Goal: Task Accomplishment & Management: Complete application form

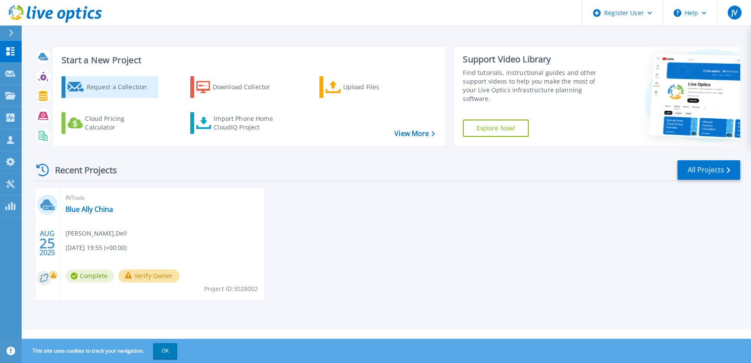
click at [110, 86] on div "Request a Collection" at bounding box center [120, 86] width 69 height 17
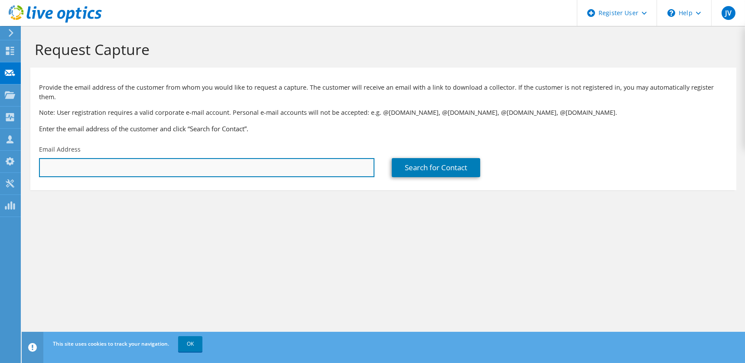
paste input "mahrendt@jfab.aosmd.com"
type input "mahrendt@jfab.aosmd.com"
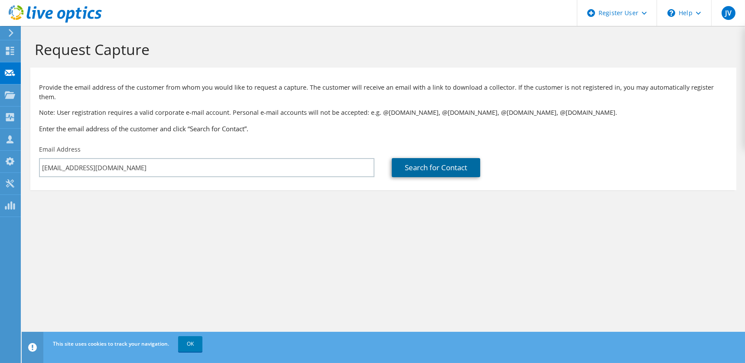
click at [441, 158] on link "Search for Contact" at bounding box center [436, 167] width 88 height 19
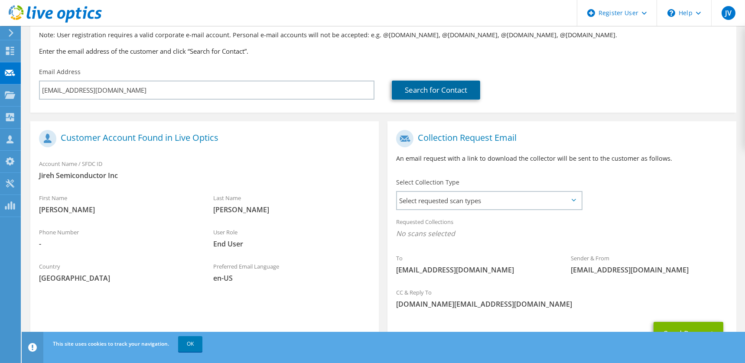
scroll to position [78, 0]
click at [466, 191] on span "Select requested scan types" at bounding box center [489, 199] width 184 height 17
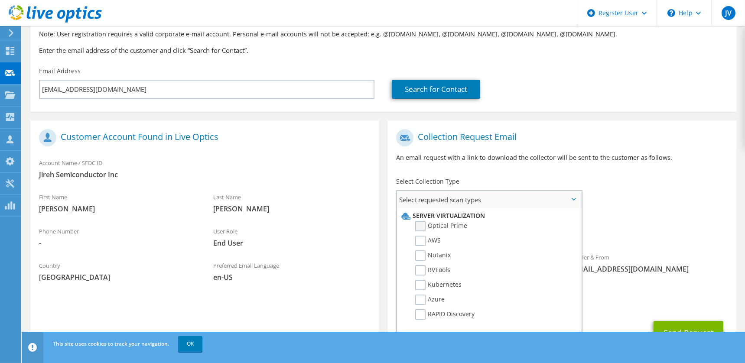
click at [433, 221] on label "Optical Prime" at bounding box center [441, 226] width 52 height 10
click at [0, 0] on input "Optical Prime" at bounding box center [0, 0] width 0 height 0
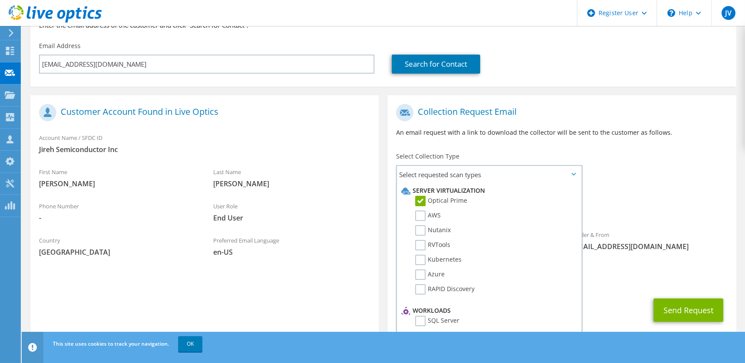
scroll to position [114, 0]
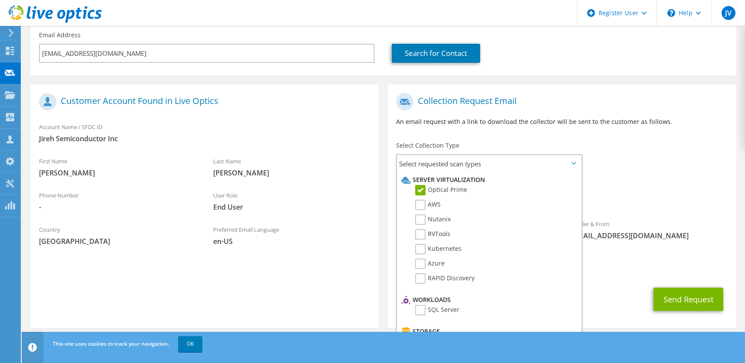
click at [628, 273] on div "CC & Reply To julian.vu@dell.com" at bounding box center [561, 266] width 348 height 34
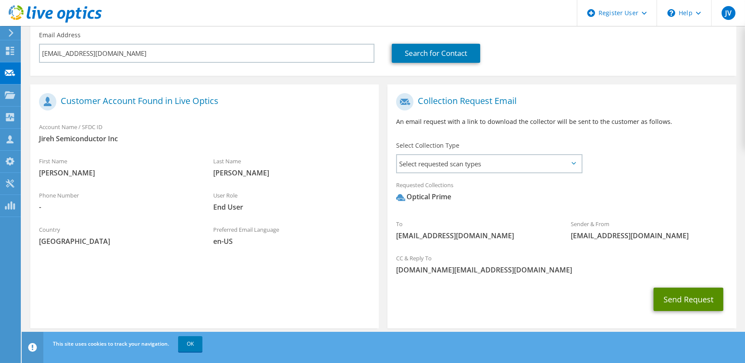
click at [674, 292] on button "Send Request" at bounding box center [688, 299] width 70 height 23
